Goal: Transaction & Acquisition: Subscribe to service/newsletter

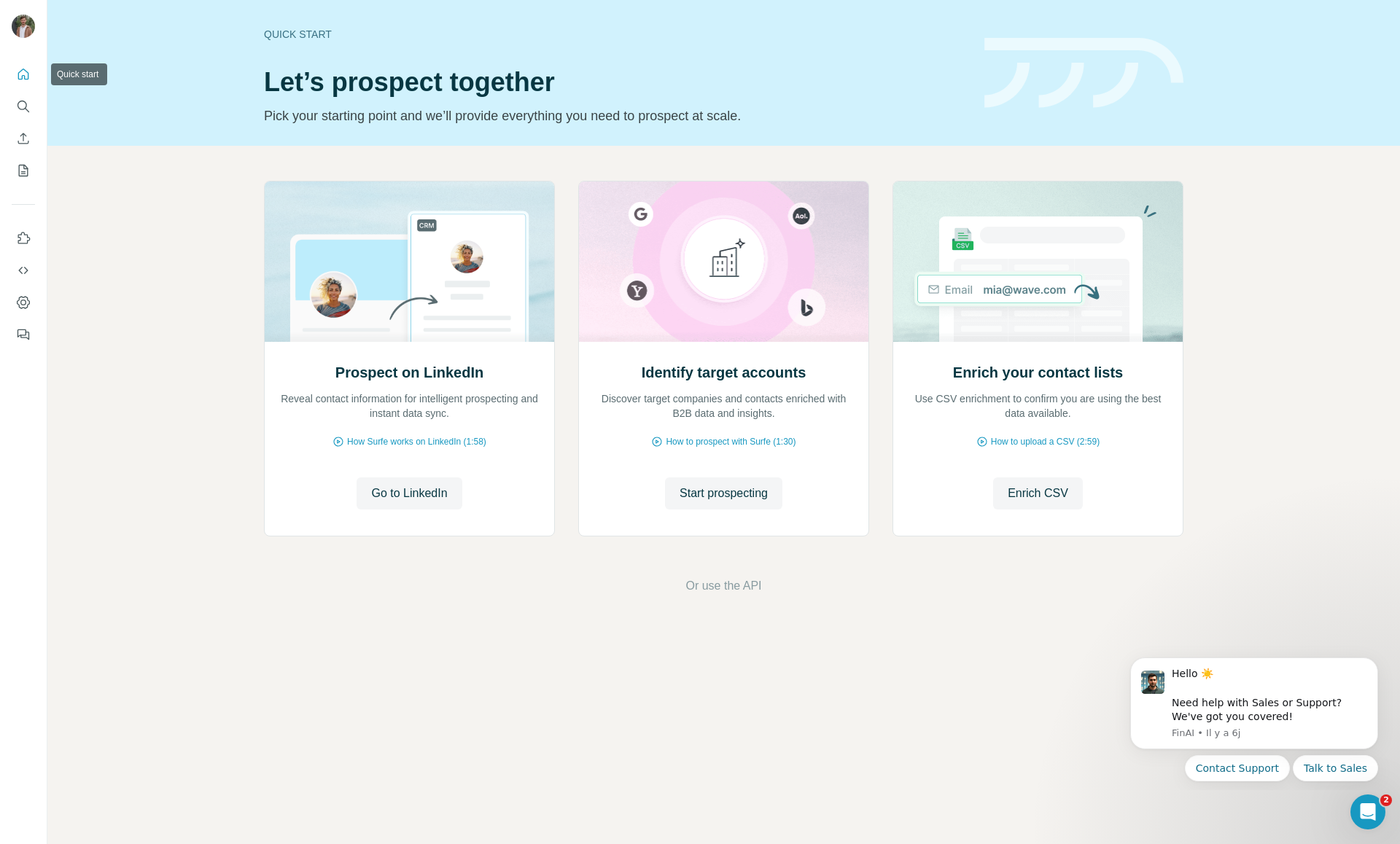
click at [24, 80] on icon "Quick start" at bounding box center [23, 74] width 14 height 14
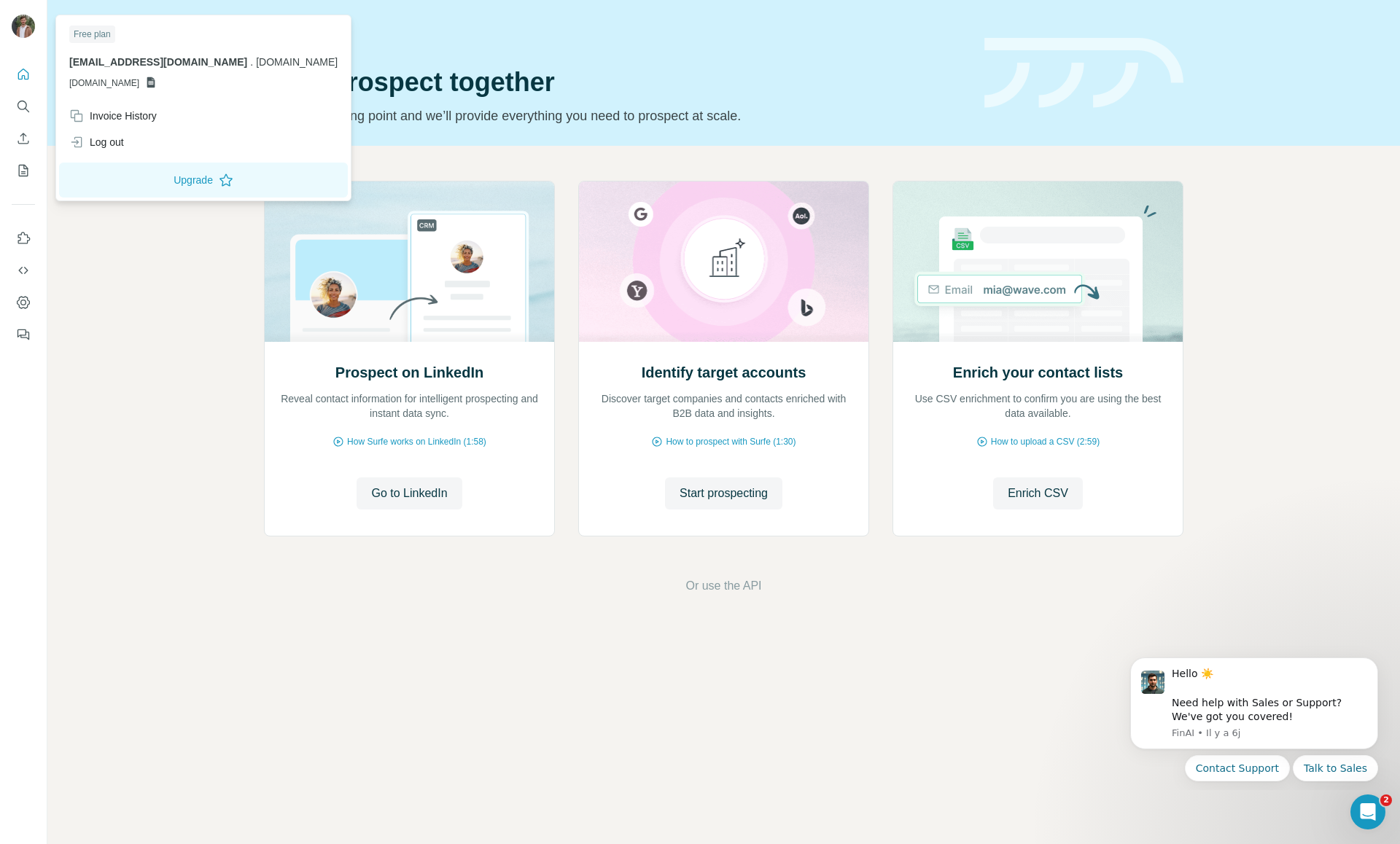
click at [0, 31] on div at bounding box center [23, 422] width 47 height 844
click at [149, 184] on button "Upgrade" at bounding box center [203, 180] width 289 height 35
